Goal: Information Seeking & Learning: Learn about a topic

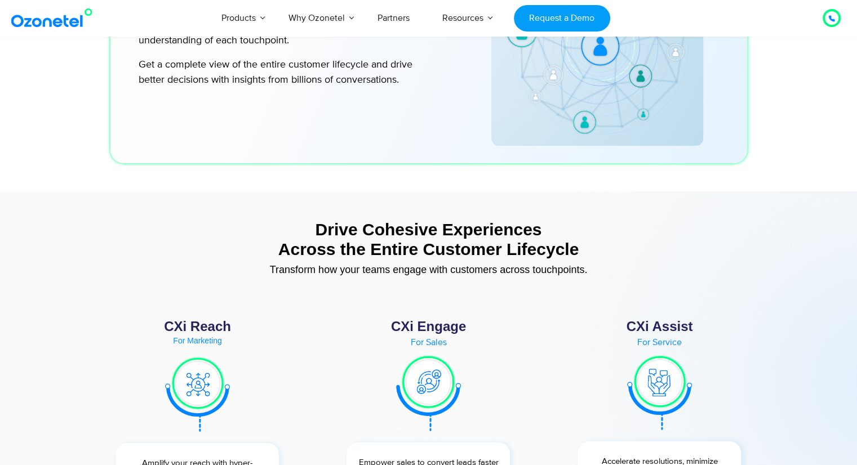
scroll to position [4112, 0]
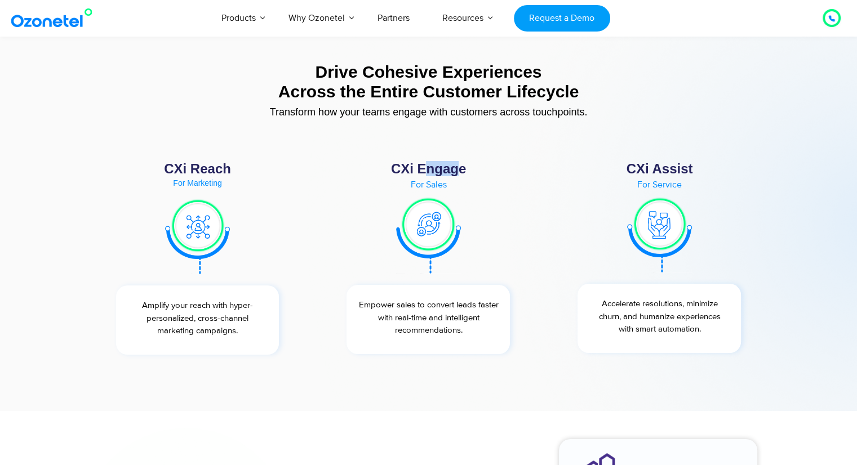
drag, startPoint x: 429, startPoint y: 165, endPoint x: 481, endPoint y: 164, distance: 51.8
click at [479, 164] on div "CXi Engage" at bounding box center [428, 169] width 186 height 14
drag, startPoint x: 666, startPoint y: 162, endPoint x: 679, endPoint y: 163, distance: 12.4
click at [678, 163] on div "CXi Assist For Service Accelerate resolutions, minimize churn, and humanize exp…" at bounding box center [658, 259] width 197 height 204
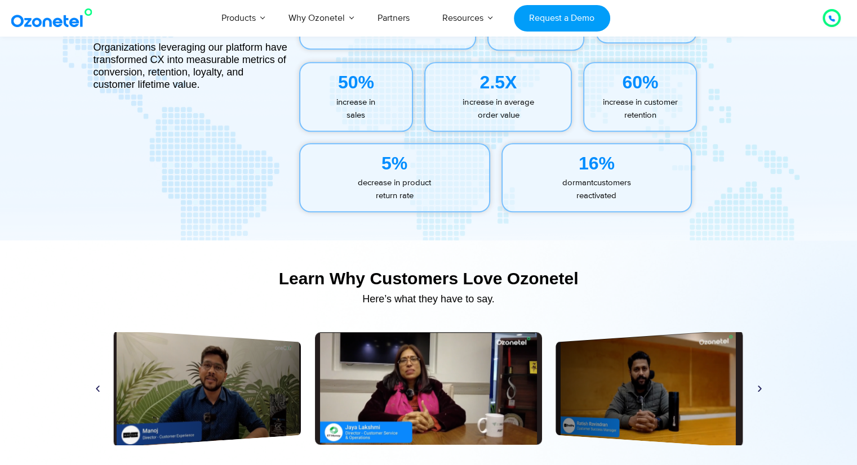
scroll to position [5013, 0]
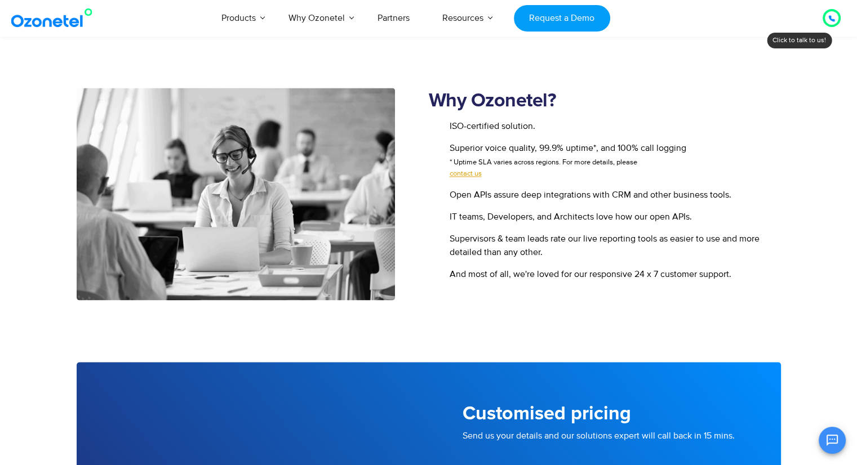
scroll to position [1408, 0]
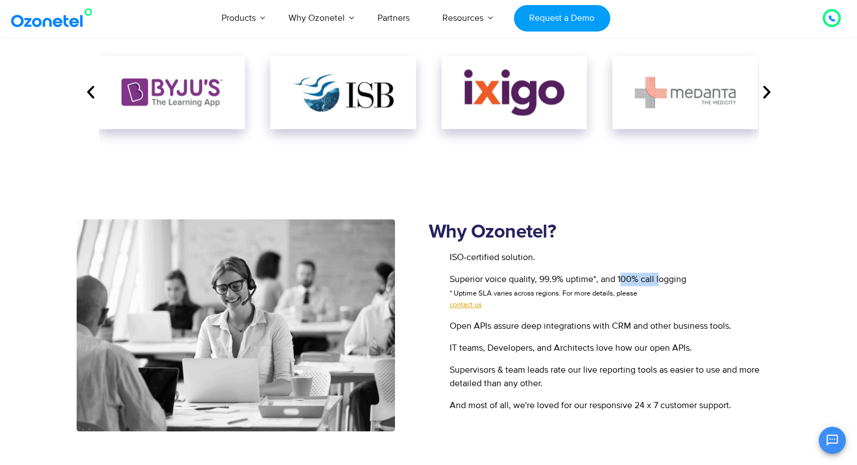
click at [671, 275] on span "Superior voice quality, 99.9% uptime*, and 100% call logging * Uptime SLA varie…" at bounding box center [566, 292] width 239 height 38
click at [700, 273] on li "Superior voice quality, 99.9% uptime*, and 100% call logging * Uptime SLA varie…" at bounding box center [605, 294] width 352 height 42
drag, startPoint x: 501, startPoint y: 278, endPoint x: 622, endPoint y: 278, distance: 120.5
click at [622, 278] on span "Superior voice quality, 99.9% uptime*, and 100% call logging * Uptime SLA varie…" at bounding box center [566, 292] width 239 height 38
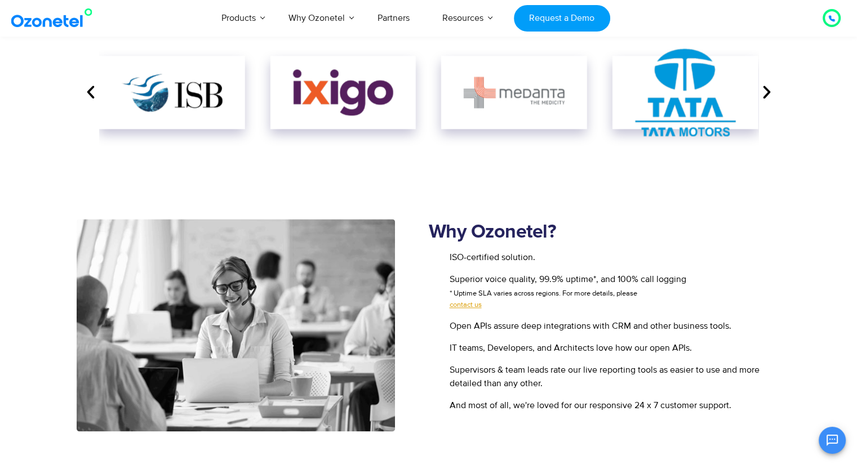
click at [536, 254] on li "ISO-certified solution." at bounding box center [605, 260] width 352 height 18
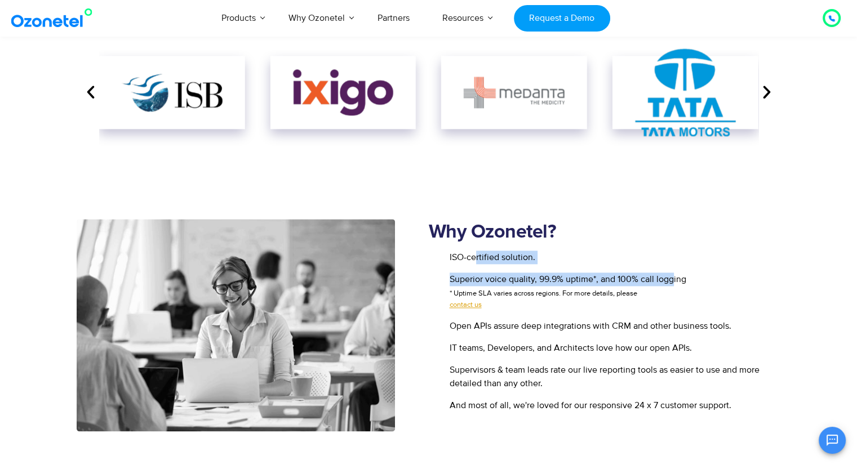
drag, startPoint x: 500, startPoint y: 258, endPoint x: 670, endPoint y: 280, distance: 171.5
click at [670, 280] on ul "ISO-certified solution. Superior voice quality, 99.9% uptime*, and 100% call lo…" at bounding box center [605, 332] width 352 height 162
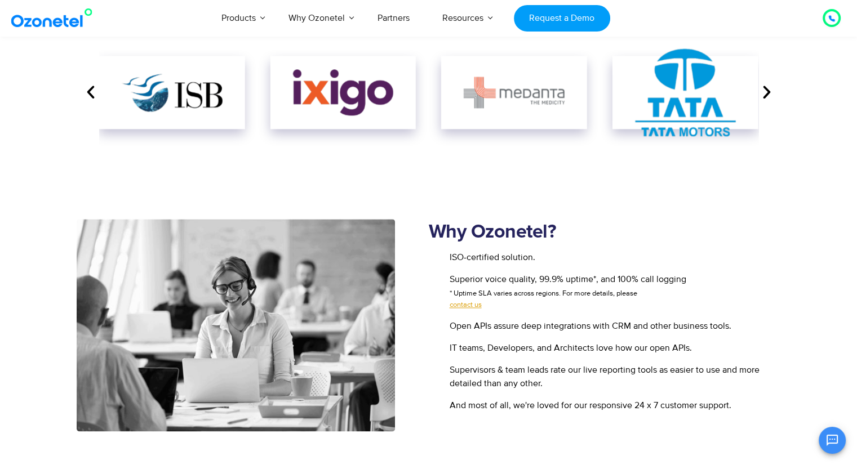
click at [697, 282] on li "Superior voice quality, 99.9% uptime*, and 100% call logging * Uptime SLA varie…" at bounding box center [605, 294] width 352 height 42
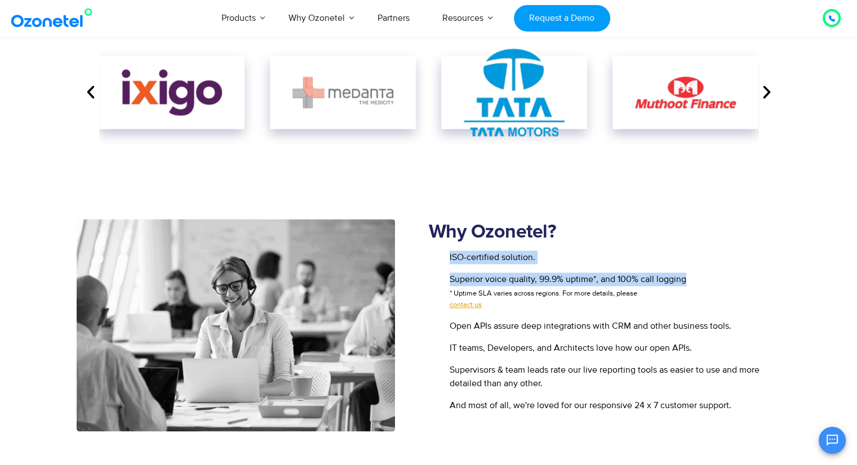
drag, startPoint x: 703, startPoint y: 275, endPoint x: 448, endPoint y: 257, distance: 255.8
click at [448, 257] on ul "ISO-certified solution. Superior voice quality, 99.9% uptime*, and 100% call lo…" at bounding box center [605, 332] width 352 height 162
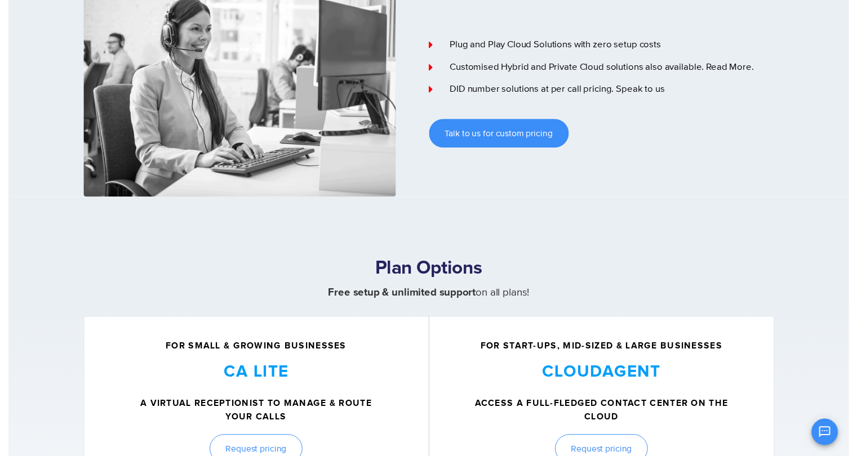
scroll to position [0, 0]
